Goal: Task Accomplishment & Management: Manage account settings

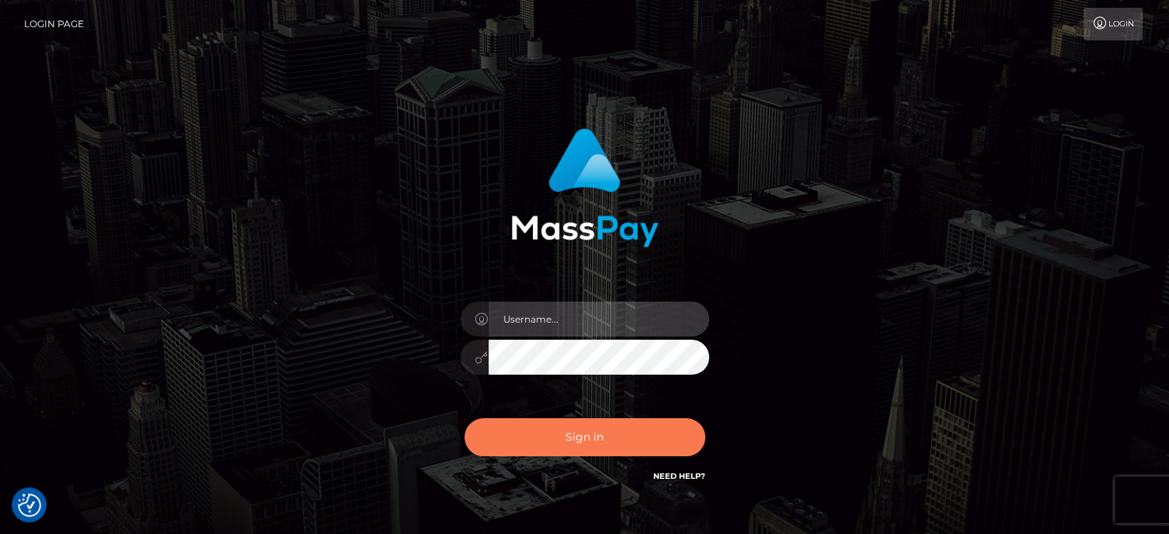
type input "Lawrence.megabonanza"
click at [566, 435] on button "Sign in" at bounding box center [585, 437] width 241 height 38
type input "Lawrence.megabonanza"
click at [602, 442] on button "Sign in" at bounding box center [585, 437] width 241 height 38
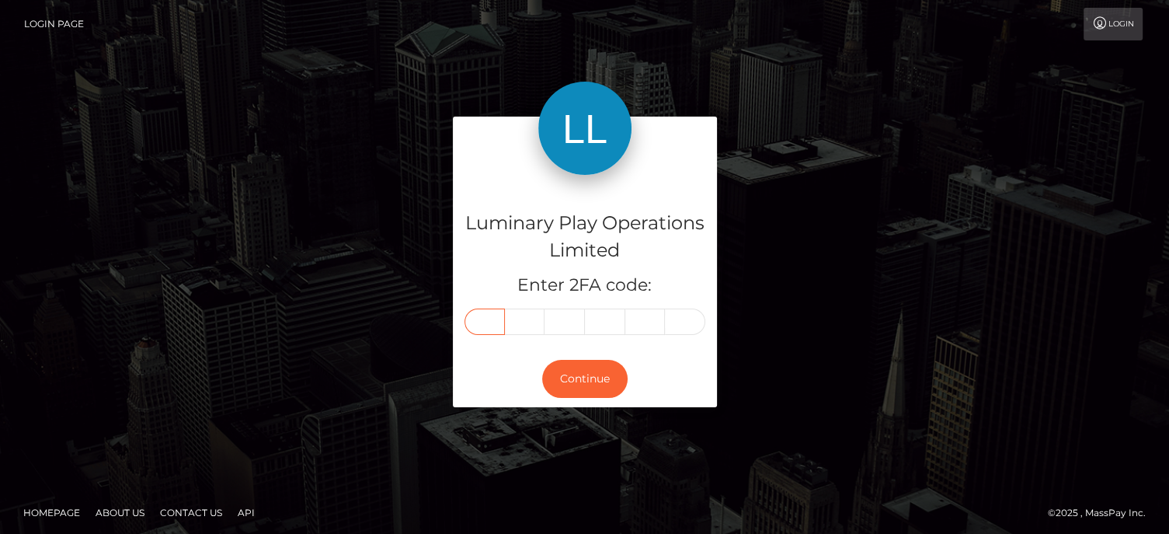
click at [479, 322] on input "text" at bounding box center [485, 321] width 40 height 26
type input "8"
type input "9"
type input "8"
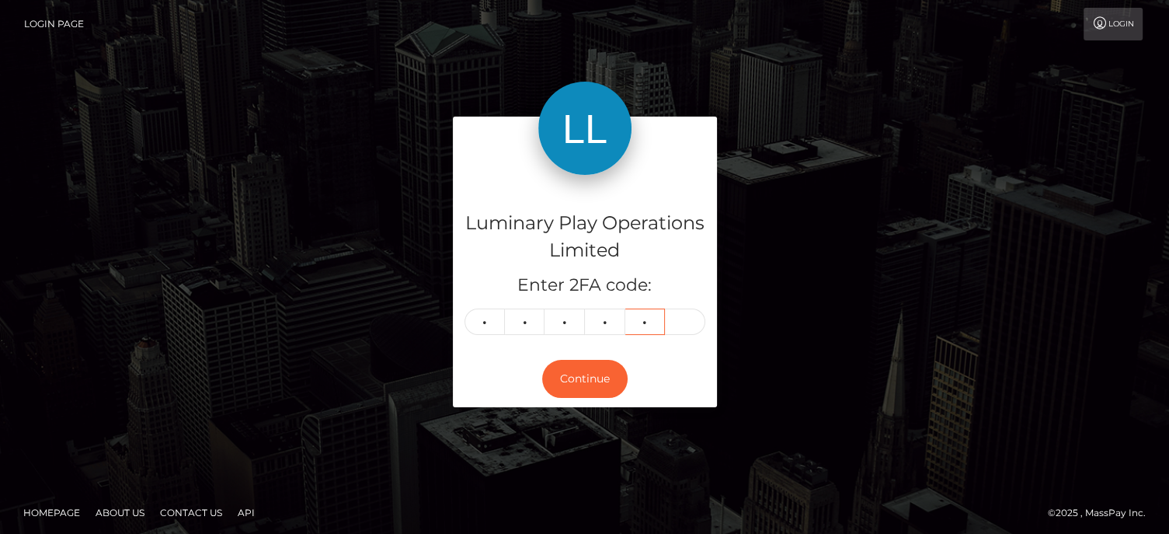
type input "2"
type input "8"
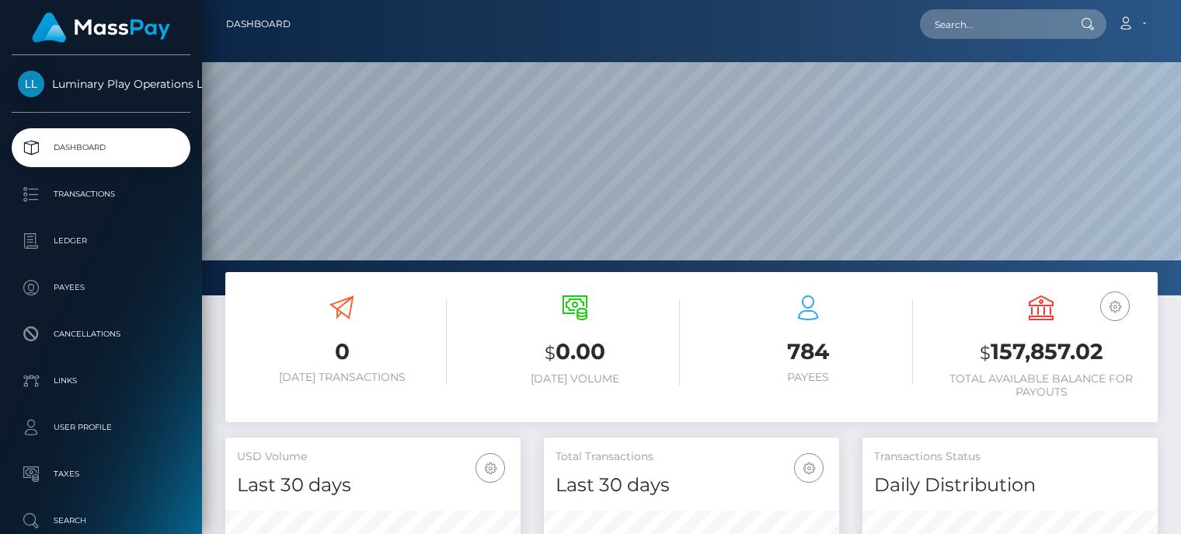
scroll to position [275, 295]
click at [1010, 355] on h3 "$ 157,857.02" at bounding box center [1041, 352] width 210 height 32
copy h3 "157,857.02"
